Goal: Information Seeking & Learning: Compare options

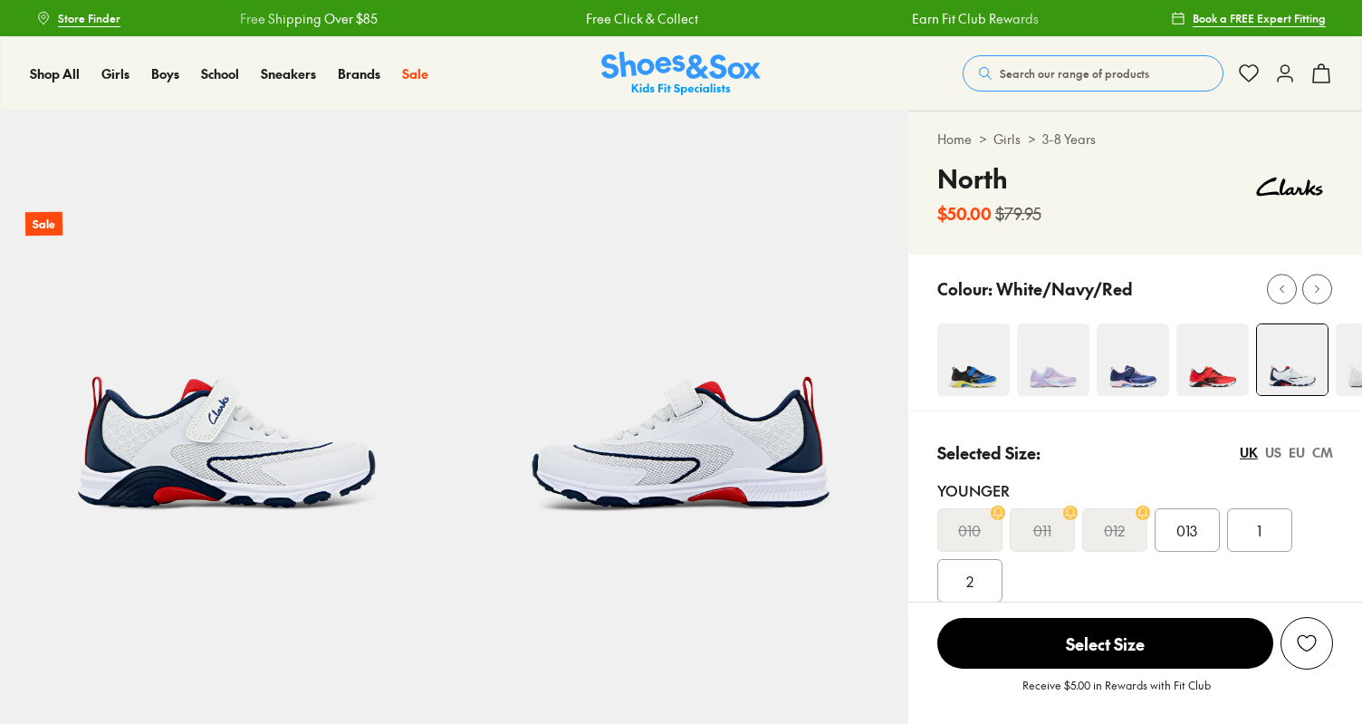
select select "*"
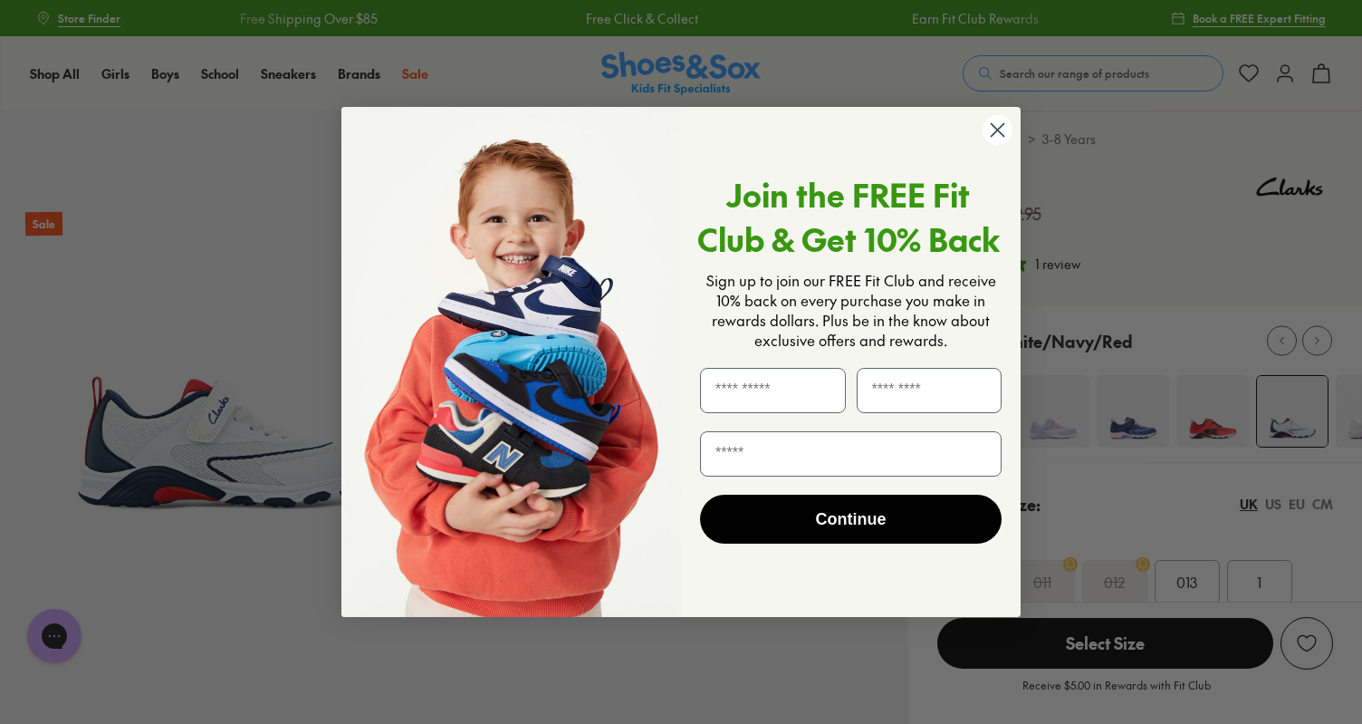
click at [1010, 130] on circle "Close dialog" at bounding box center [998, 130] width 30 height 30
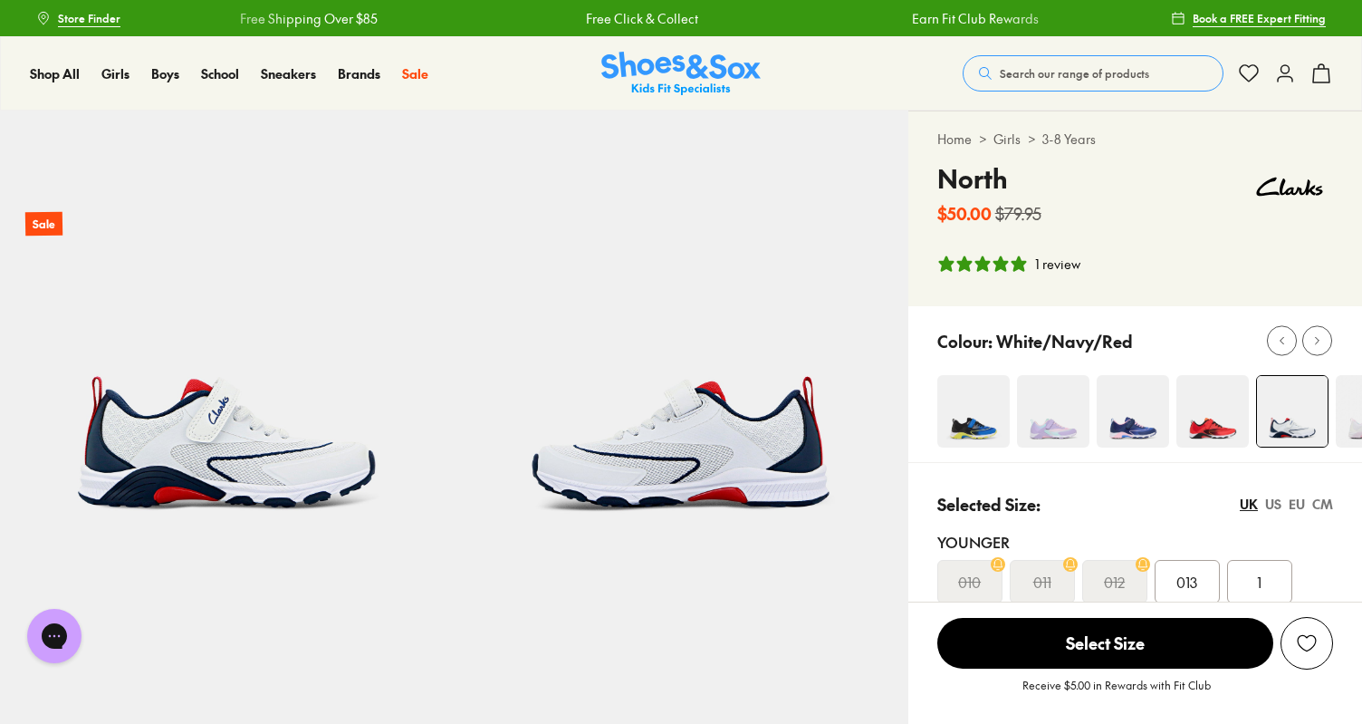
click at [299, 474] on img at bounding box center [227, 338] width 454 height 454
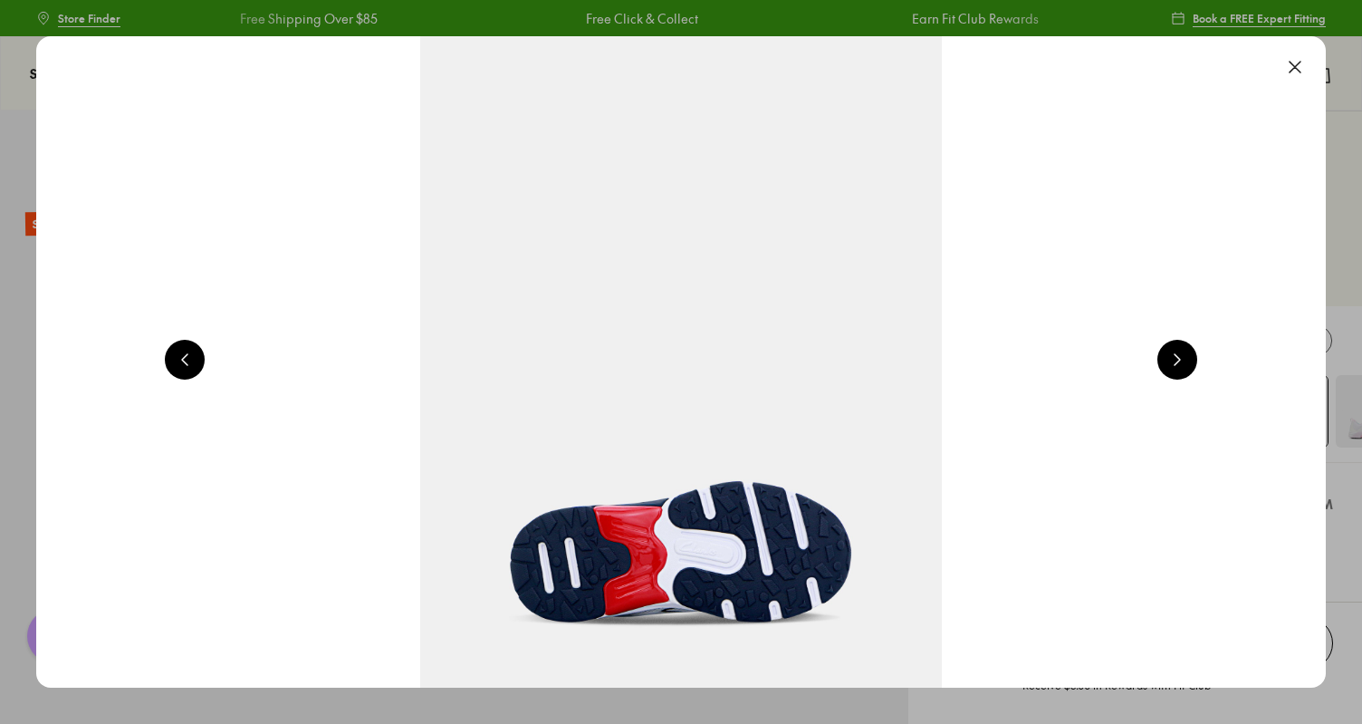
scroll to position [0, 1297]
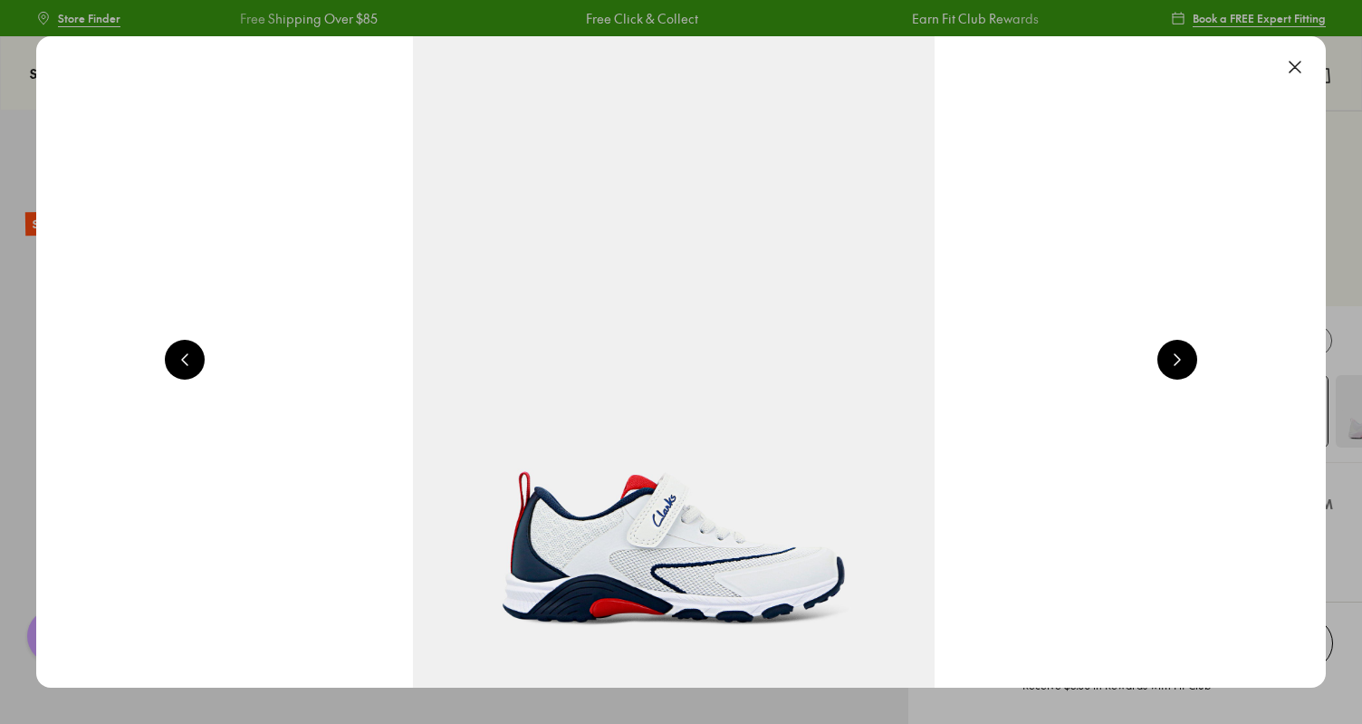
click at [1179, 356] on button at bounding box center [1178, 360] width 40 height 40
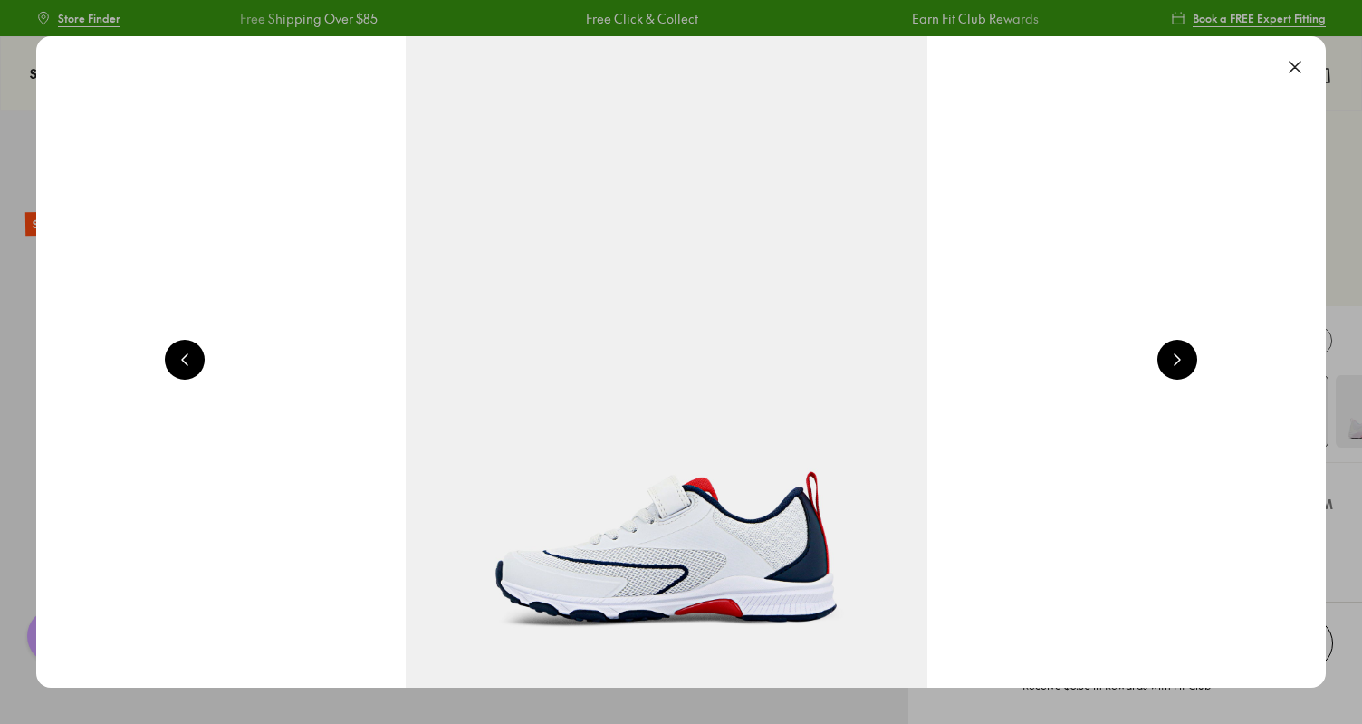
click at [1179, 359] on button at bounding box center [1178, 360] width 40 height 40
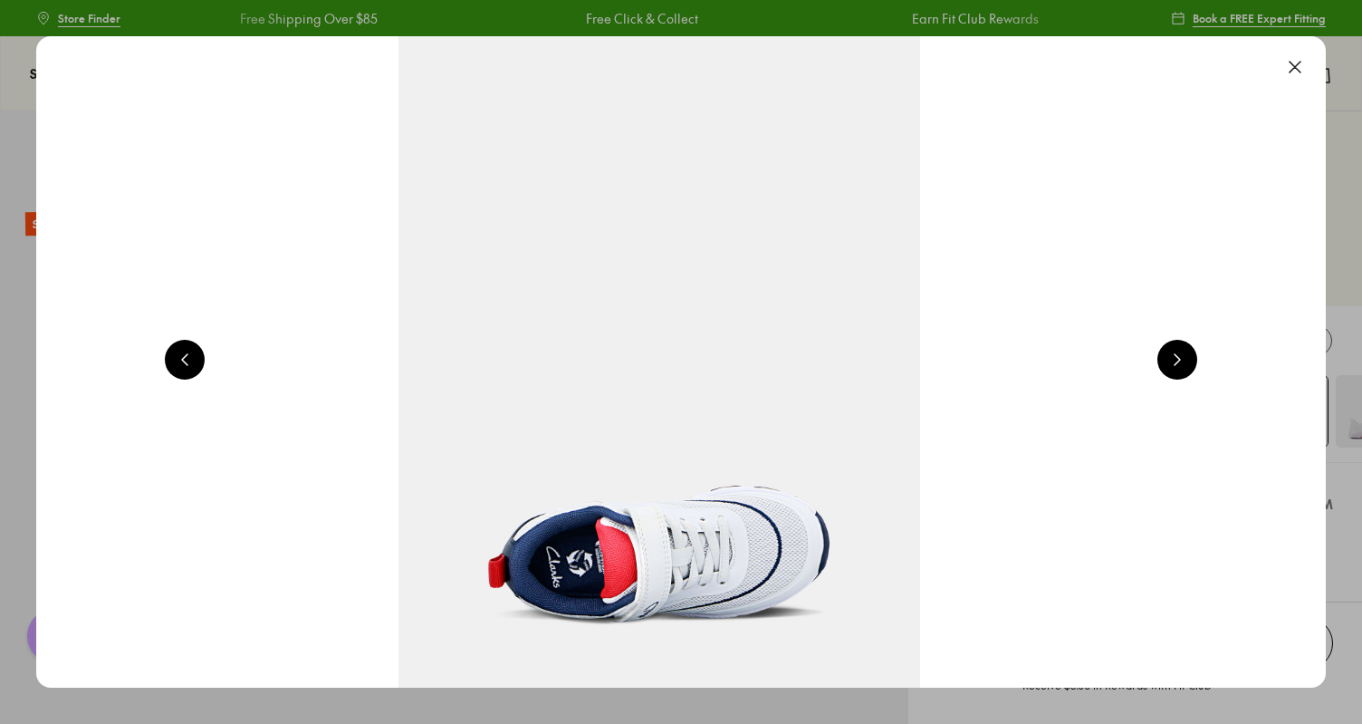
click at [1178, 358] on button at bounding box center [1178, 360] width 40 height 40
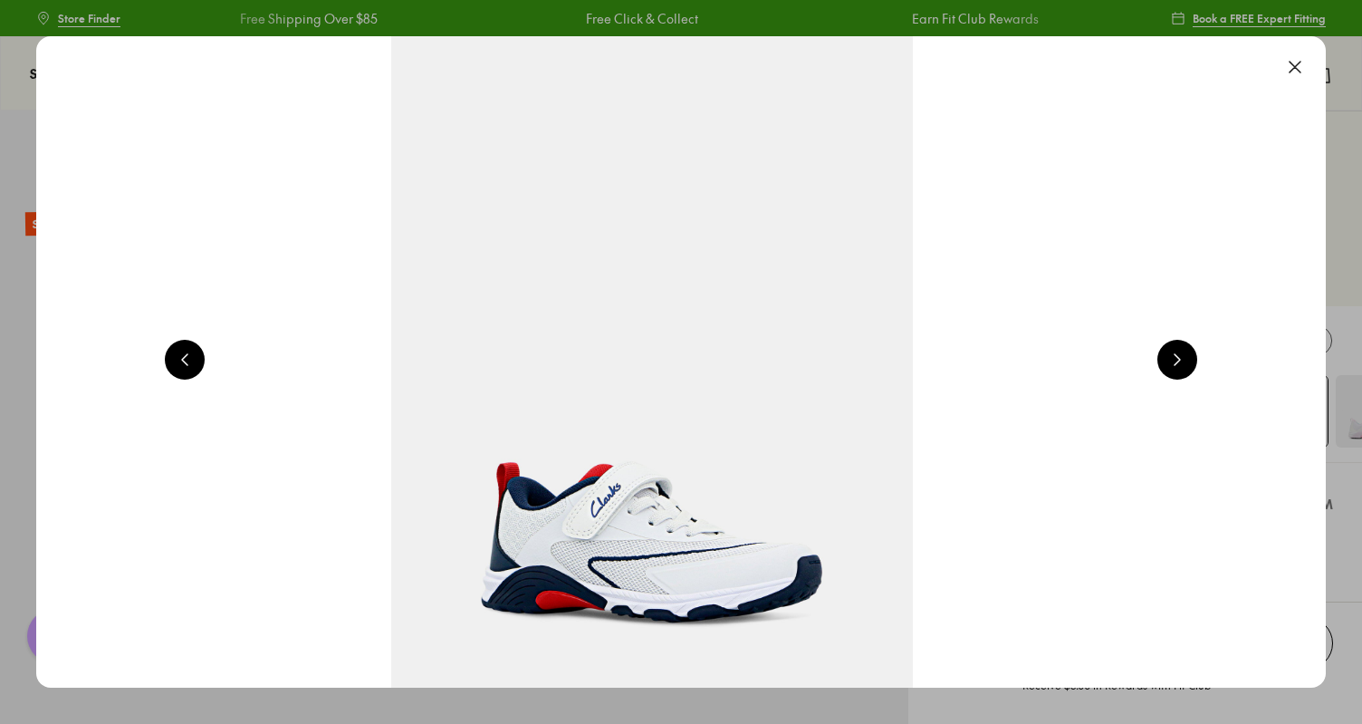
click at [1178, 358] on button at bounding box center [1178, 360] width 40 height 40
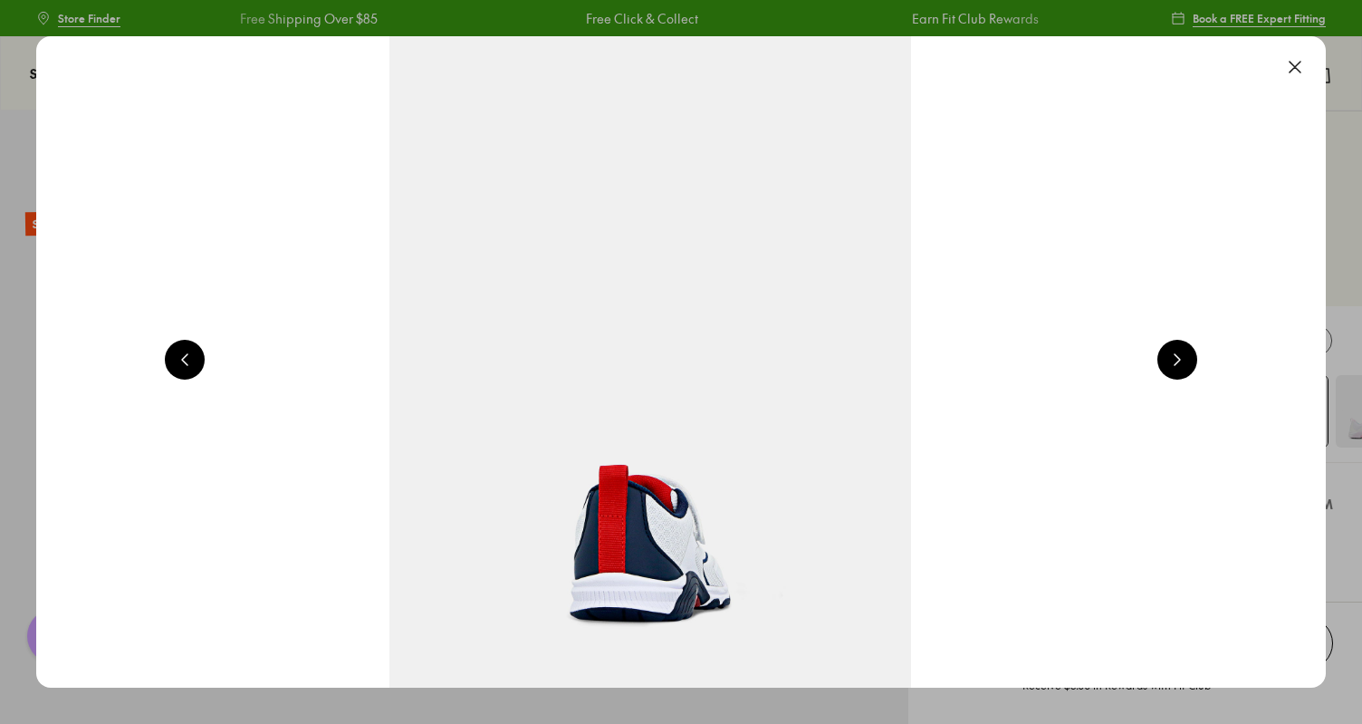
scroll to position [0, 6486]
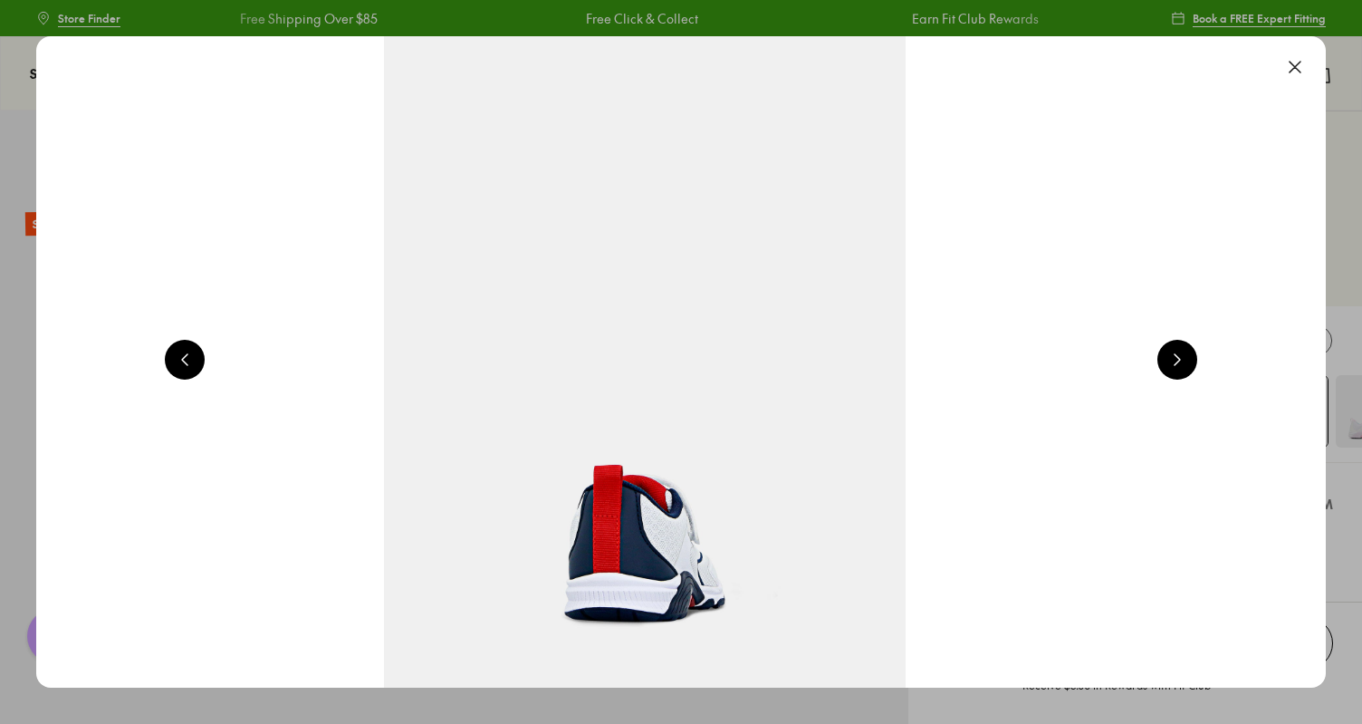
click at [1306, 51] on button at bounding box center [1295, 67] width 40 height 40
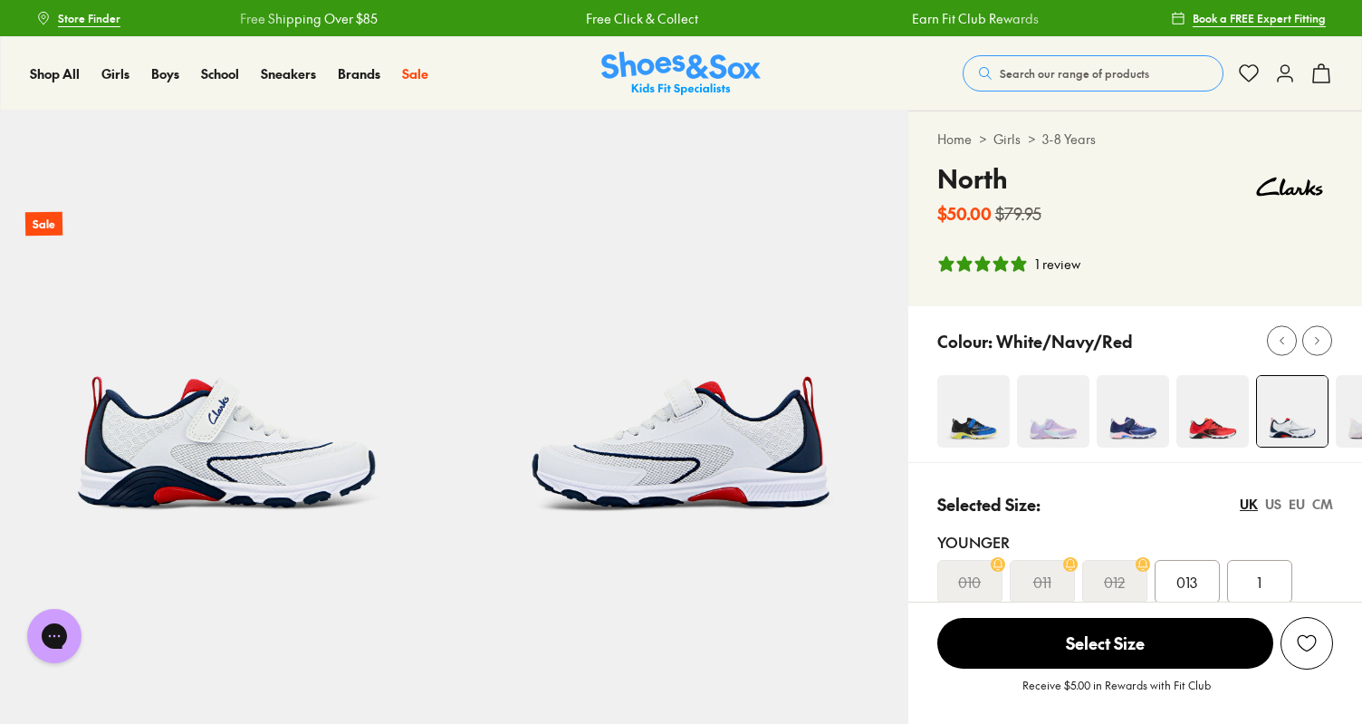
click at [978, 426] on img at bounding box center [974, 411] width 72 height 72
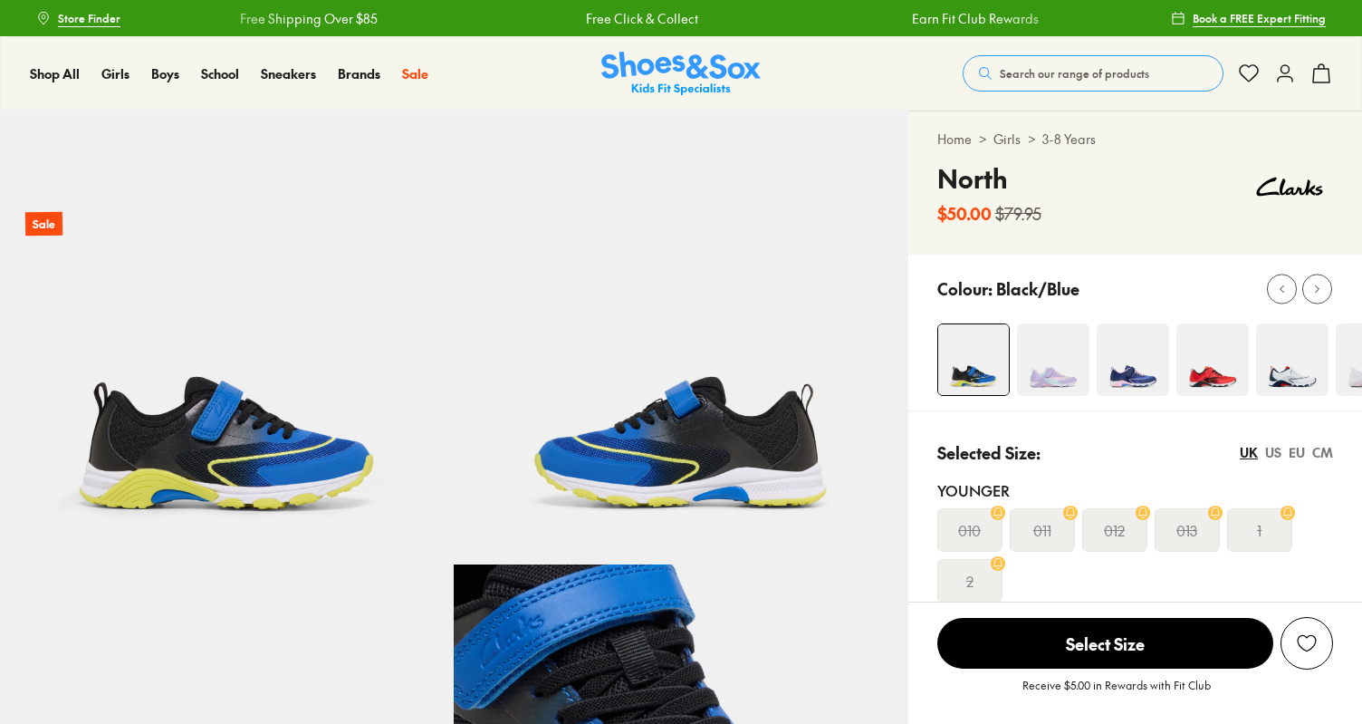
select select "*"
click at [1032, 379] on img at bounding box center [1053, 359] width 72 height 72
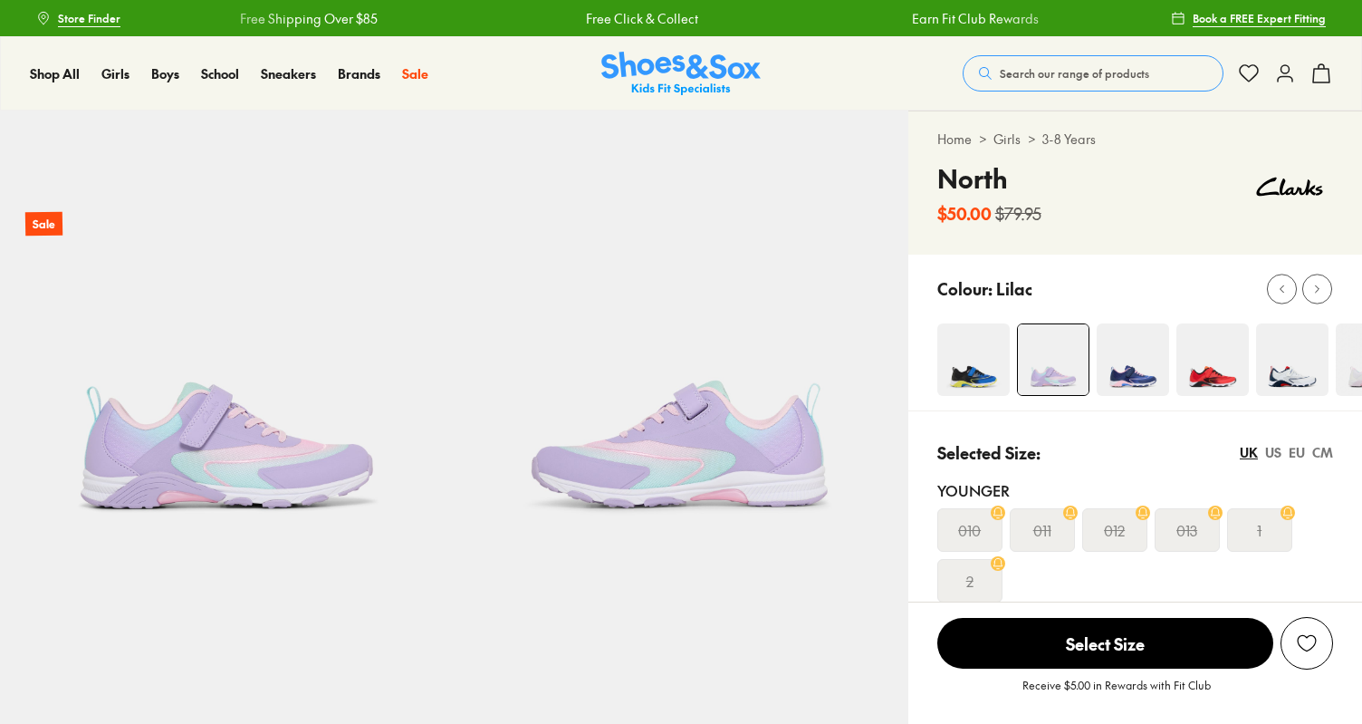
select select "*"
click at [1134, 377] on img at bounding box center [1133, 359] width 72 height 72
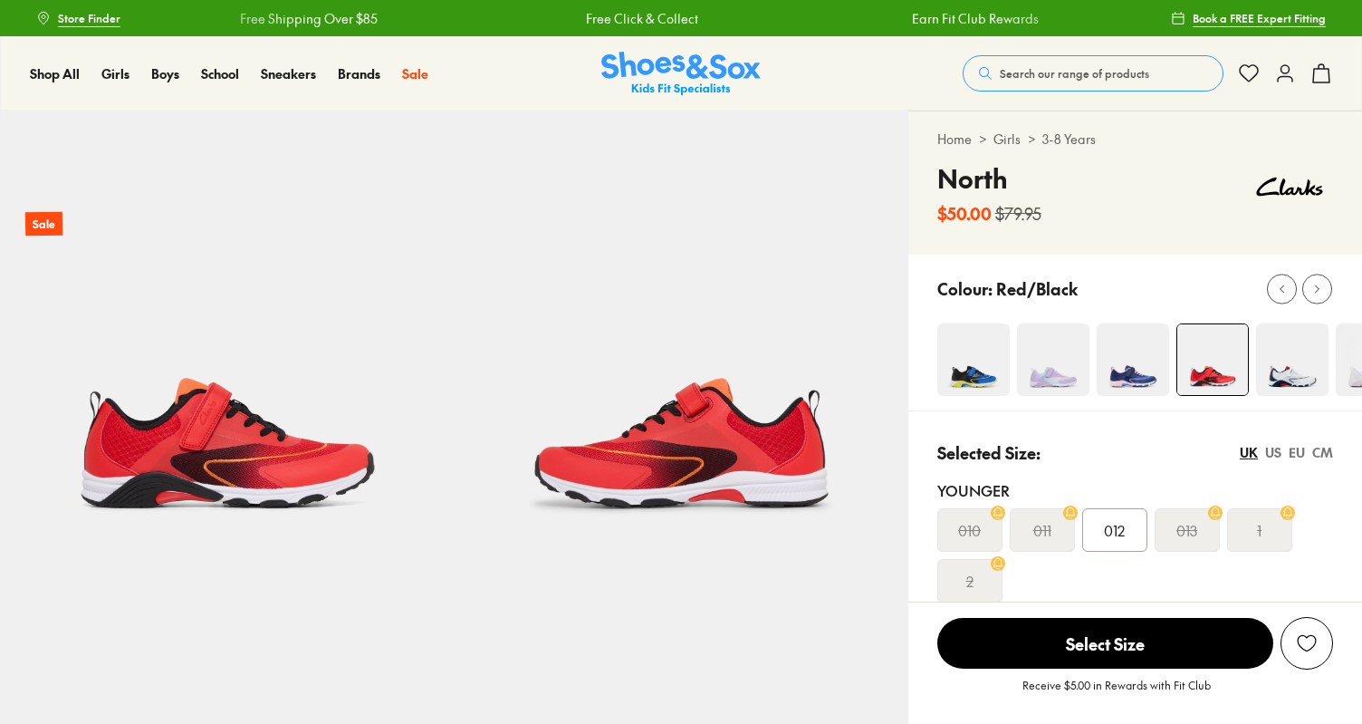
select select "*"
click at [1267, 375] on img at bounding box center [1292, 359] width 72 height 72
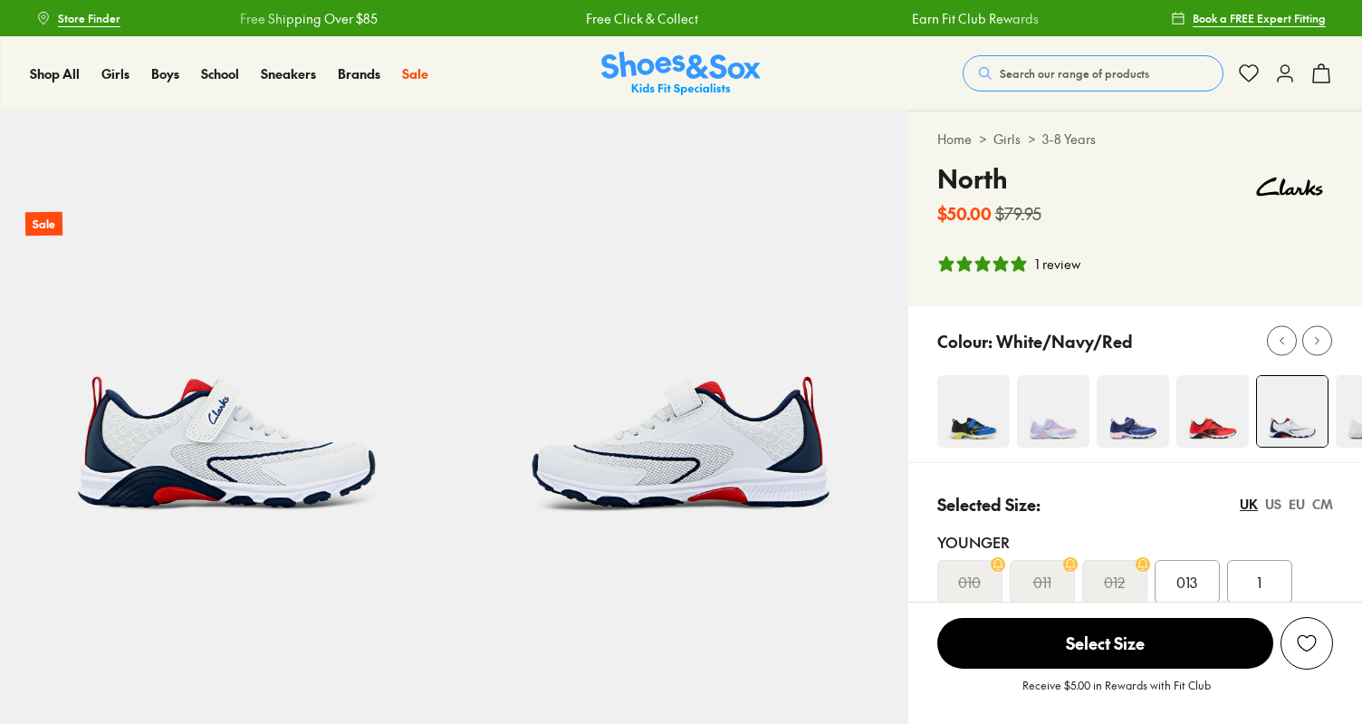
select select "*"
click at [1344, 431] on img at bounding box center [1372, 411] width 72 height 72
